Goal: Task Accomplishment & Management: Manage account settings

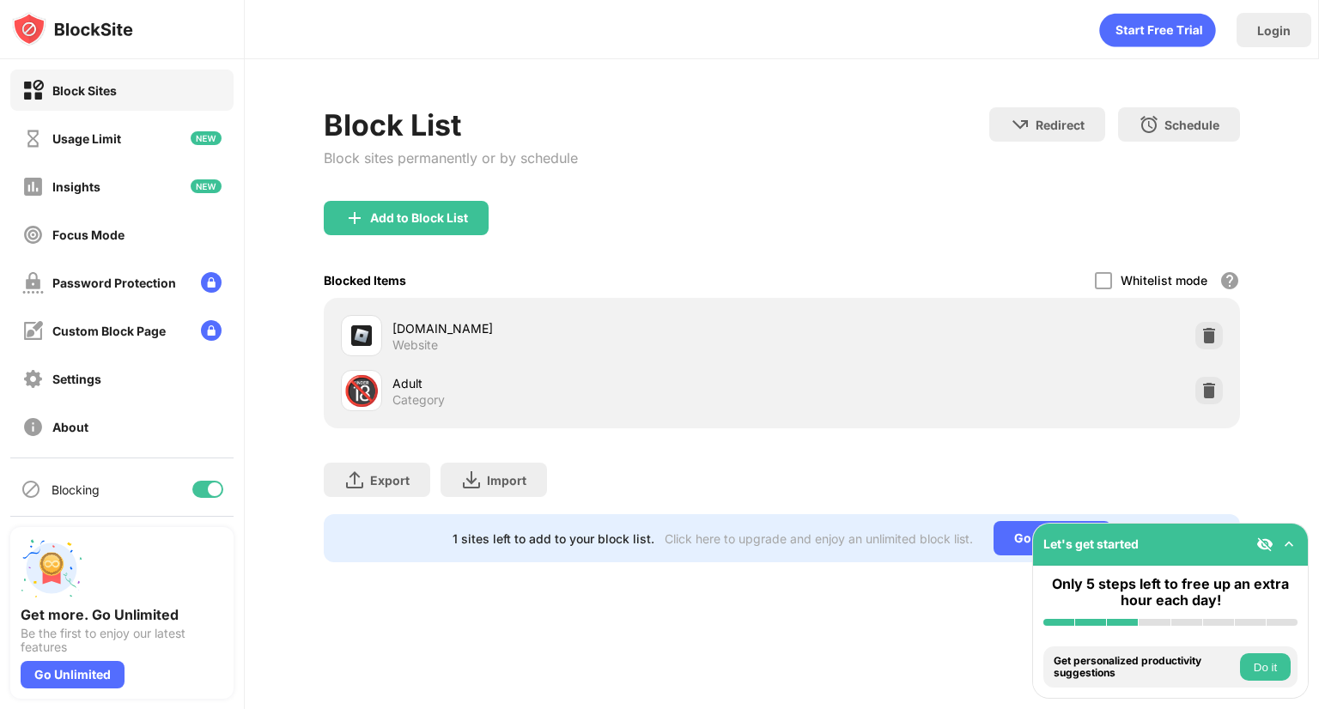
click at [1213, 331] on img at bounding box center [1209, 335] width 17 height 17
